Goal: Transaction & Acquisition: Purchase product/service

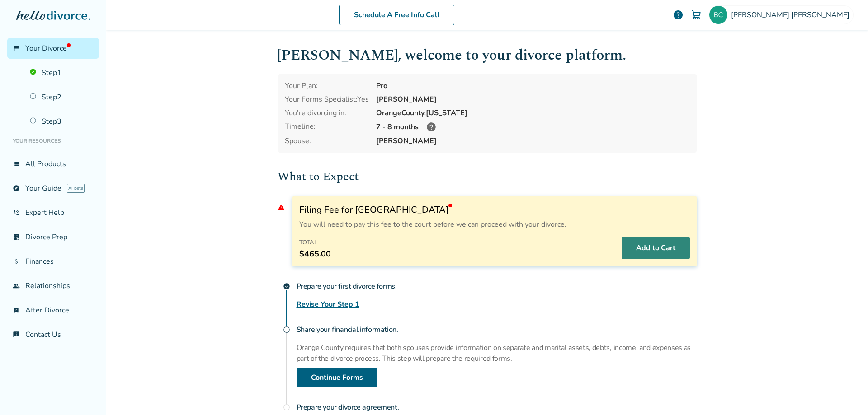
click at [664, 250] on button "Add to Cart" at bounding box center [655, 248] width 68 height 23
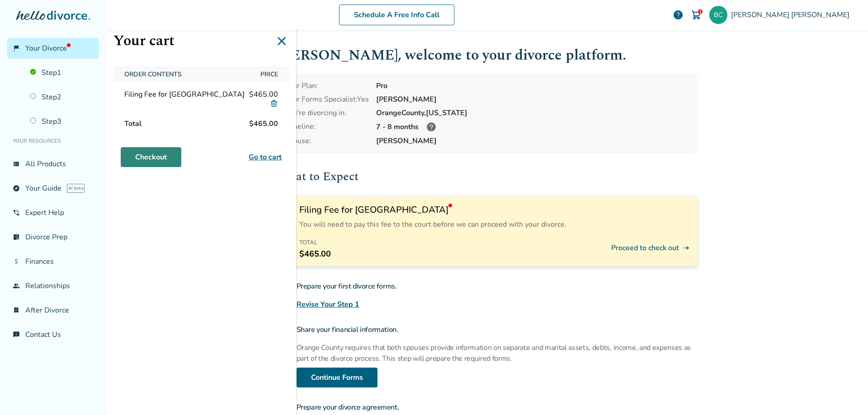
click at [151, 158] on link "Checkout" at bounding box center [151, 157] width 61 height 20
